Goal: Navigation & Orientation: Find specific page/section

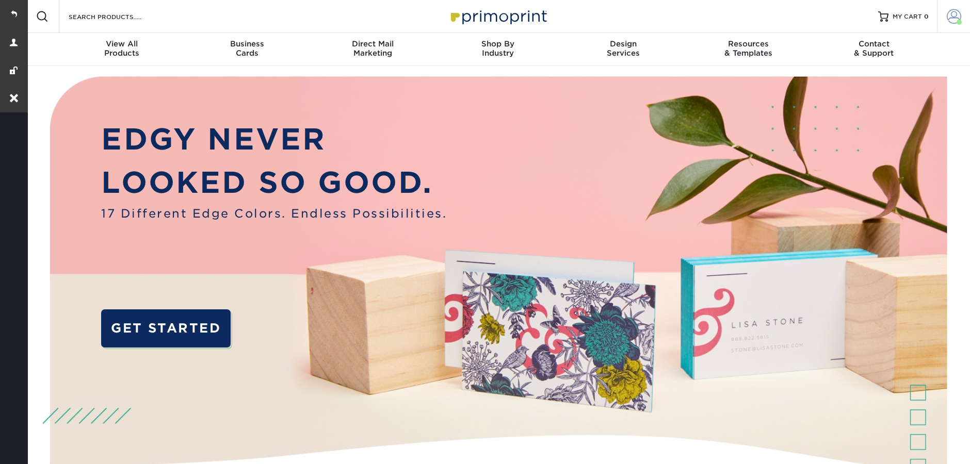
click at [950, 17] on span at bounding box center [953, 16] width 14 height 14
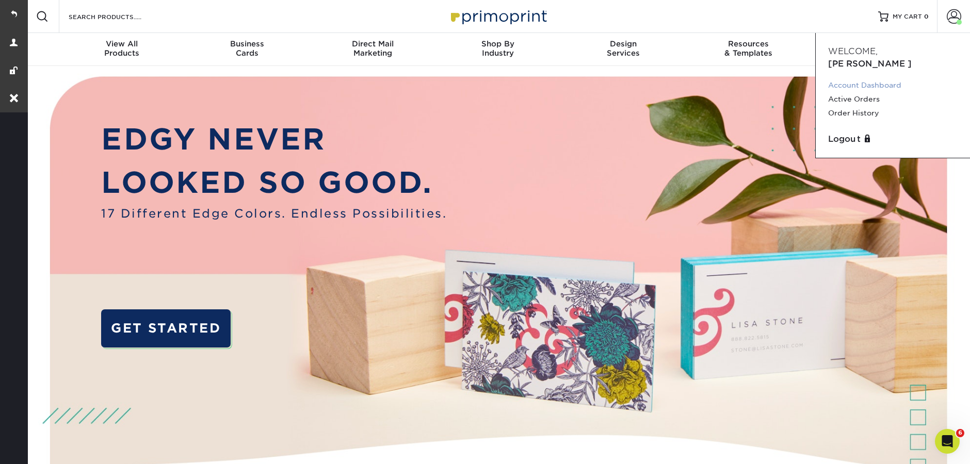
click at [848, 78] on link "Account Dashboard" at bounding box center [892, 85] width 129 height 14
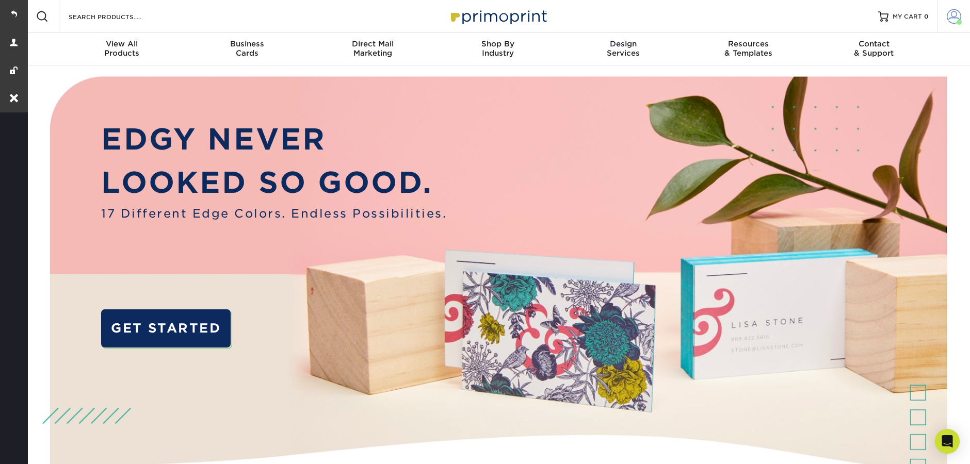
click at [955, 21] on span at bounding box center [953, 16] width 14 height 14
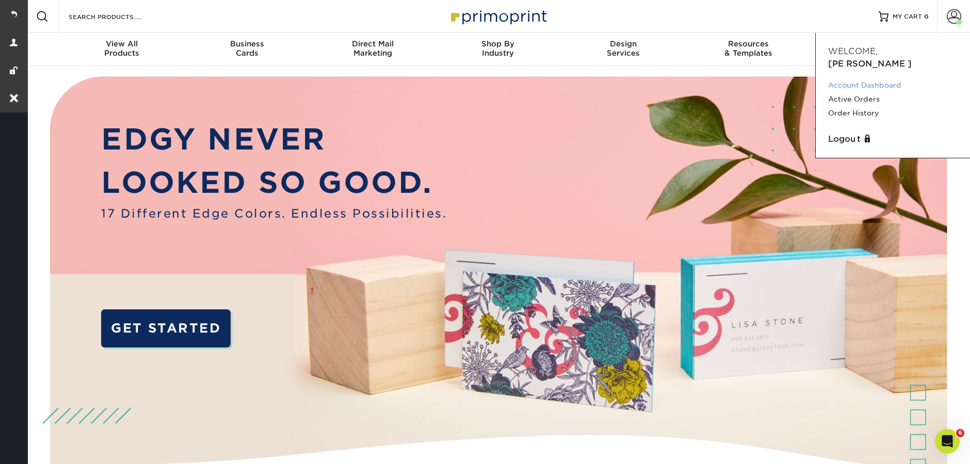
click at [854, 78] on link "Account Dashboard" at bounding box center [892, 85] width 129 height 14
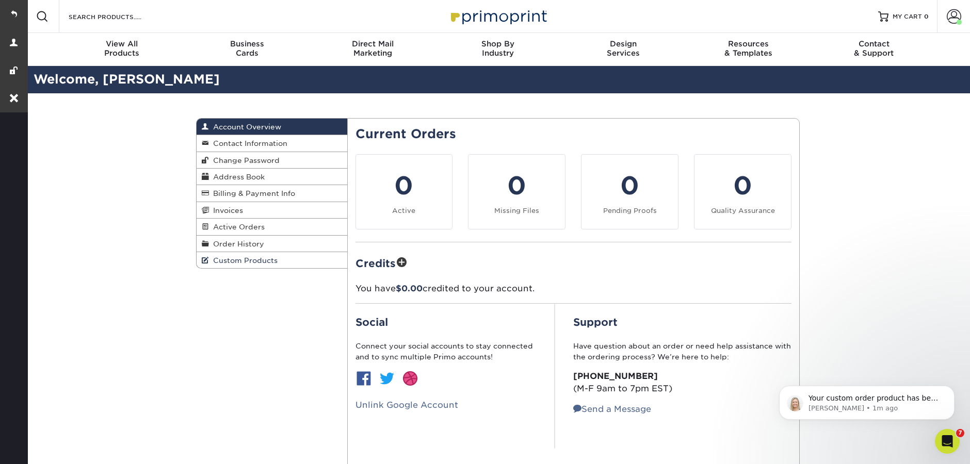
click at [253, 268] on link "Custom Products" at bounding box center [271, 260] width 151 height 16
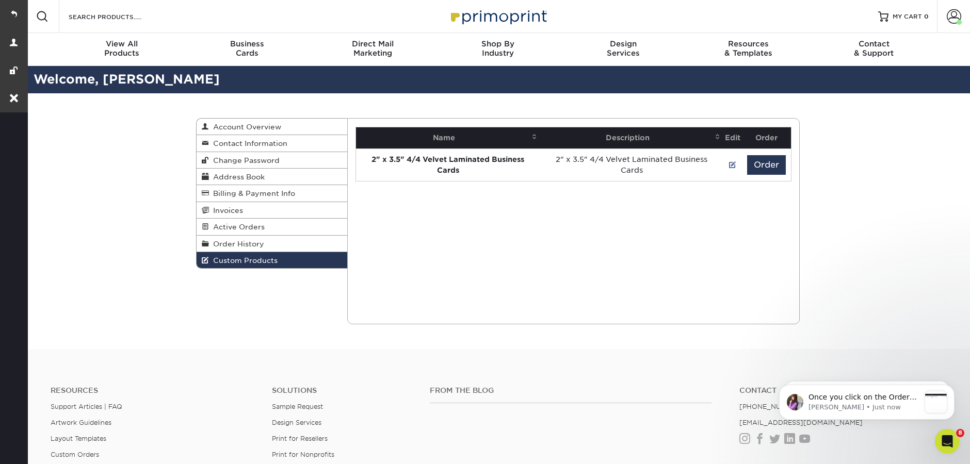
click at [541, 15] on img at bounding box center [497, 16] width 103 height 22
